Goal: Task Accomplishment & Management: Manage account settings

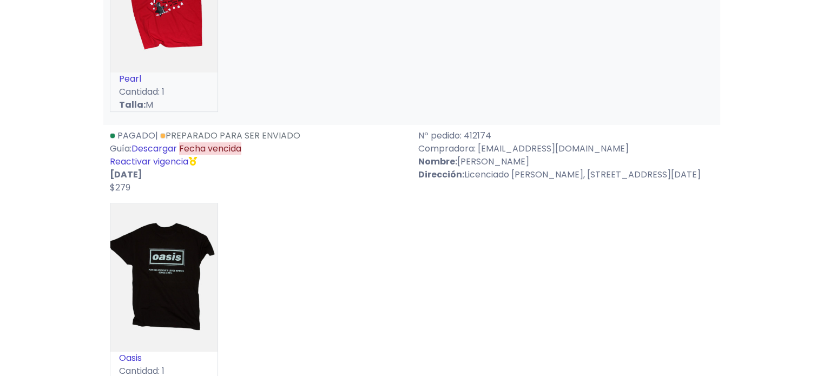
scroll to position [4492, 0]
click at [148, 168] on link "Reactivar vigencia" at bounding box center [149, 161] width 78 height 12
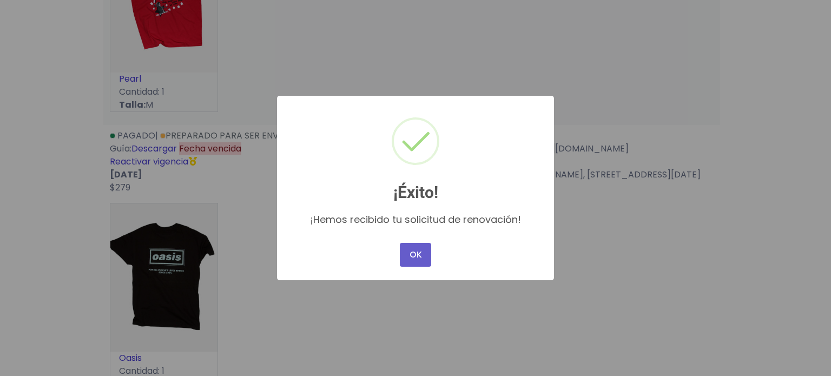
click at [416, 259] on button "OK" at bounding box center [415, 255] width 31 height 24
